Goal: Task Accomplishment & Management: Complete application form

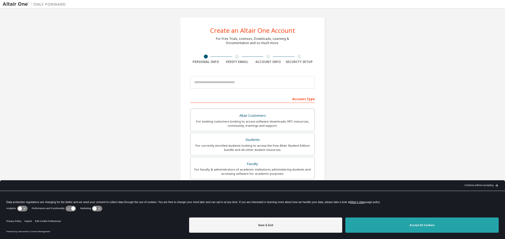
click at [398, 228] on button "Accept All Cookies" at bounding box center [421, 225] width 153 height 15
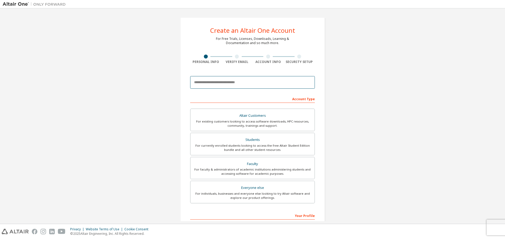
click at [248, 86] on input "email" at bounding box center [252, 82] width 125 height 13
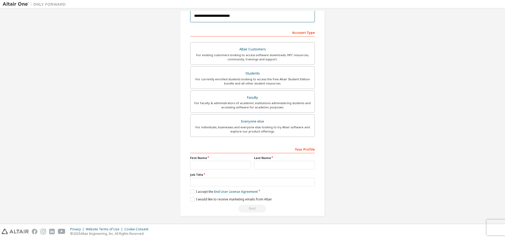
scroll to position [68, 0]
type input "**********"
click at [243, 160] on div "First Name" at bounding box center [220, 162] width 64 height 14
click at [235, 162] on input "text" at bounding box center [220, 164] width 61 height 9
type input "******"
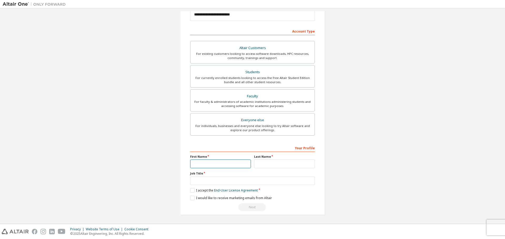
type input "******"
click at [228, 178] on input "text" at bounding box center [252, 181] width 125 height 9
type input "*******"
click at [192, 192] on label "I accept the End-User License Agreement" at bounding box center [224, 190] width 68 height 4
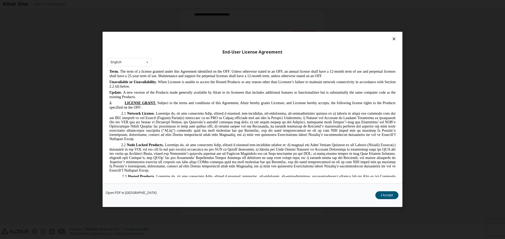
scroll to position [1333, 0]
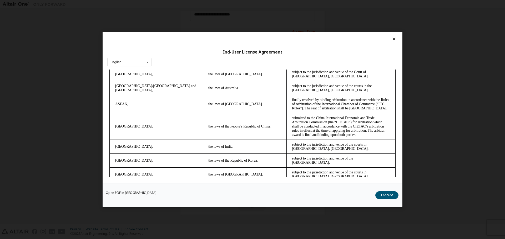
drag, startPoint x: 395, startPoint y: 76, endPoint x: 503, endPoint y: 277, distance: 227.3
click at [179, 12] on button "I Accept" at bounding box center [138, 5] width 84 height 14
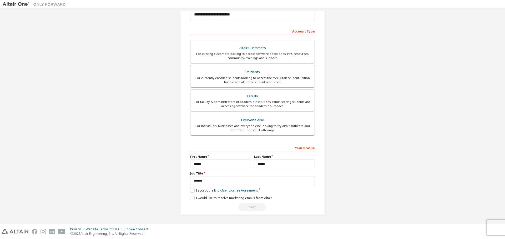
click at [247, 207] on div "Next" at bounding box center [252, 208] width 125 height 8
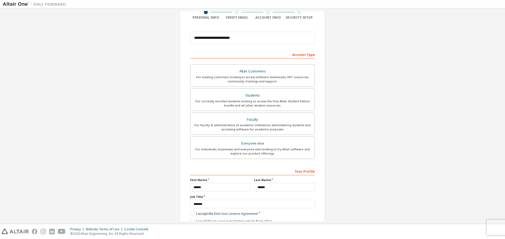
scroll to position [42, 0]
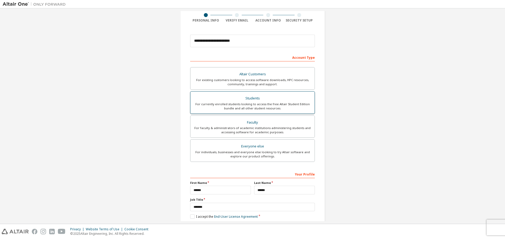
click at [268, 104] on div "For currently enrolled students looking to access the free Altair Student Editi…" at bounding box center [252, 106] width 118 height 8
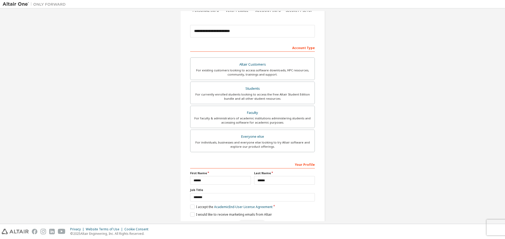
scroll to position [68, 0]
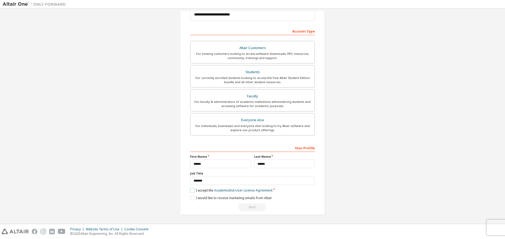
click at [190, 192] on label "I accept the Academic End-User License Agreement" at bounding box center [231, 190] width 82 height 4
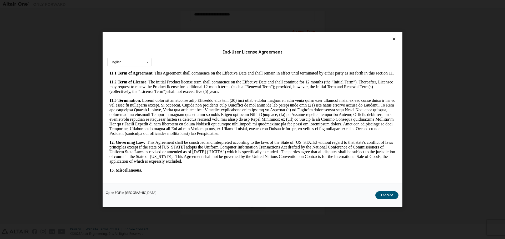
scroll to position [793, 0]
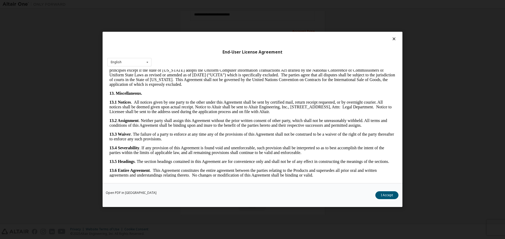
click at [381, 191] on div "Open PDF in New Tab I Accept" at bounding box center [253, 196] width 300 height 24
click at [381, 192] on button "I Accept" at bounding box center [386, 196] width 23 height 8
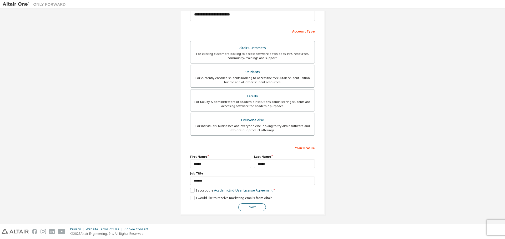
click at [249, 206] on button "Next" at bounding box center [252, 208] width 28 height 8
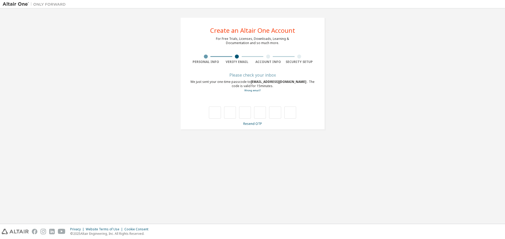
scroll to position [0, 0]
type input "*"
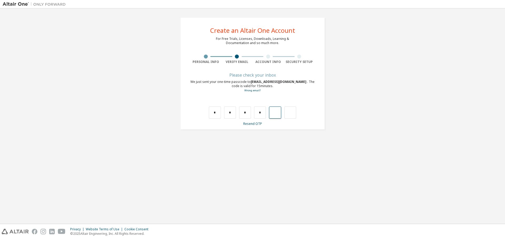
type input "*"
